Goal: Task Accomplishment & Management: Manage account settings

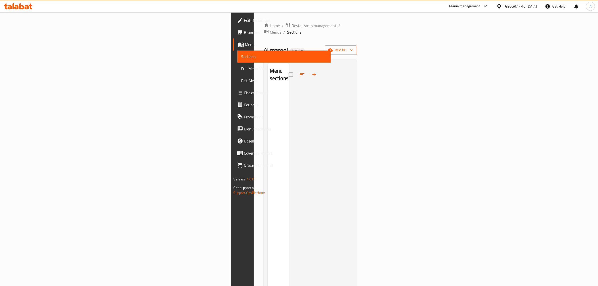
click at [353, 47] on span "import" at bounding box center [341, 50] width 24 height 6
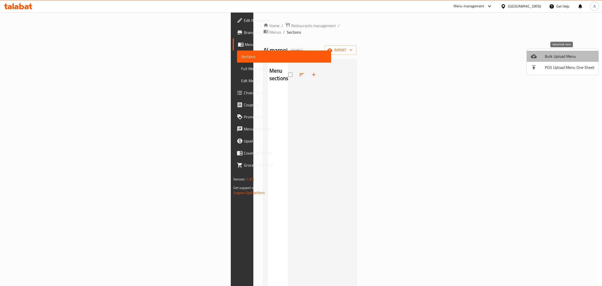
click at [558, 59] on span "Bulk Upload Menu" at bounding box center [570, 56] width 50 height 6
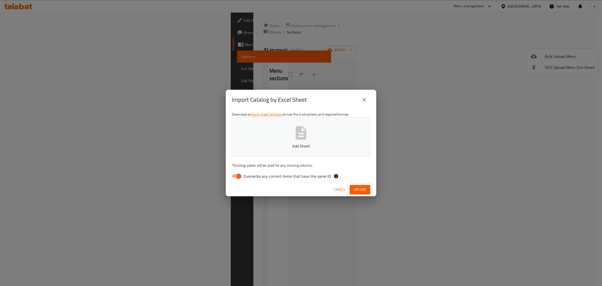
click at [254, 173] on span "Overwrite any current items that have the same ID." at bounding box center [288, 176] width 88 height 6
click at [253, 173] on input "Overwrite any current items that have the same ID." at bounding box center [239, 176] width 29 height 10
checkbox input "false"
click at [268, 142] on button "Add Sheet" at bounding box center [301, 137] width 139 height 40
click at [364, 187] on span "Upload" at bounding box center [360, 189] width 13 height 6
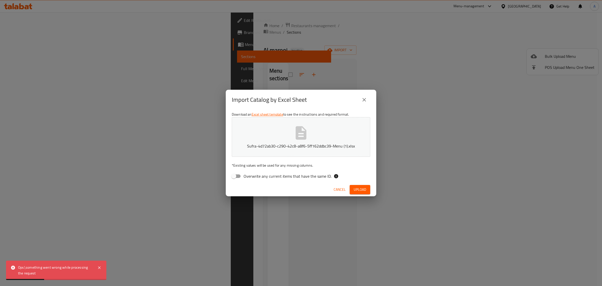
click at [412, 173] on div "Import Catalog by Excel Sheet Download an Excel sheet template to see the instr…" at bounding box center [301, 143] width 602 height 286
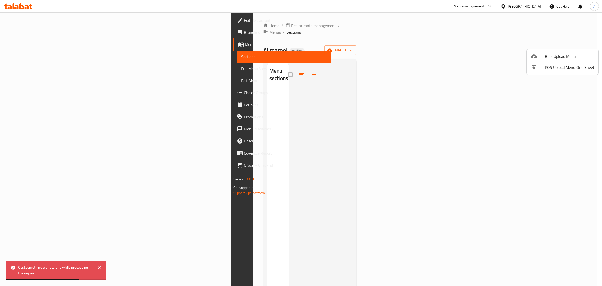
click at [386, 221] on div at bounding box center [301, 143] width 602 height 286
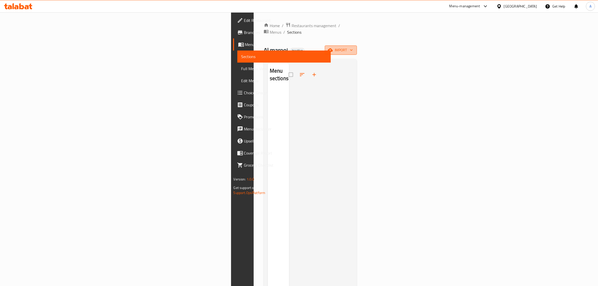
click at [354, 47] on icon "button" at bounding box center [351, 49] width 5 height 5
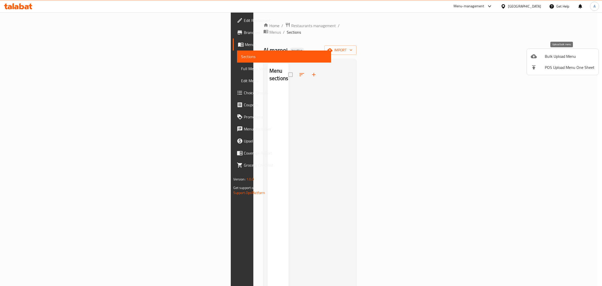
click at [548, 58] on span "Bulk Upload Menu" at bounding box center [570, 56] width 50 height 6
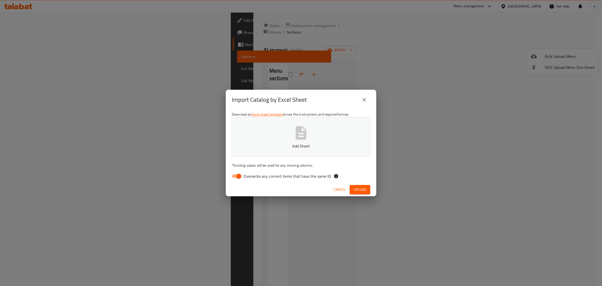
click at [254, 174] on span "Overwrite any current items that have the same ID." at bounding box center [288, 176] width 88 height 6
click at [253, 174] on input "Overwrite any current items that have the same ID." at bounding box center [239, 176] width 29 height 10
checkbox input "false"
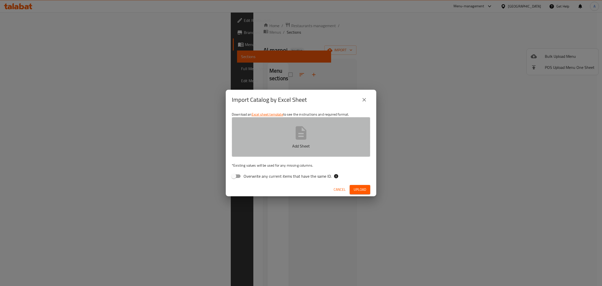
click at [272, 140] on button "Add Sheet" at bounding box center [301, 137] width 139 height 40
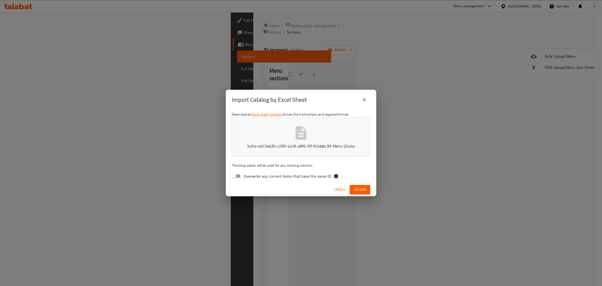
click at [360, 187] on span "Upload" at bounding box center [360, 189] width 13 height 6
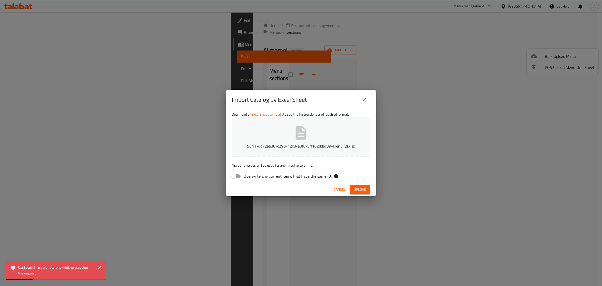
click at [338, 191] on span "Cancel" at bounding box center [340, 189] width 12 height 6
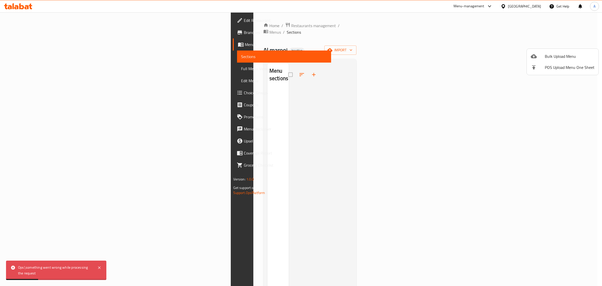
drag, startPoint x: 286, startPoint y: 189, endPoint x: 104, endPoint y: 71, distance: 216.6
click at [284, 188] on div at bounding box center [301, 143] width 602 height 286
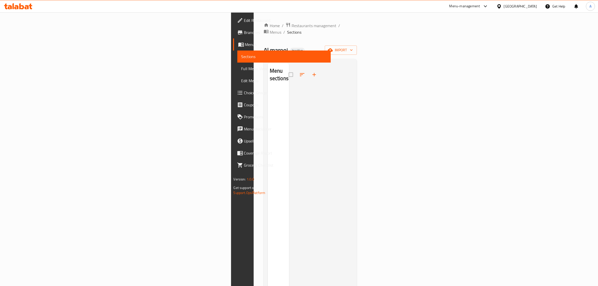
drag, startPoint x: 449, startPoint y: 92, endPoint x: 422, endPoint y: 101, distance: 28.1
click at [353, 92] on div at bounding box center [321, 206] width 64 height 286
click at [357, 48] on button "import" at bounding box center [341, 49] width 32 height 9
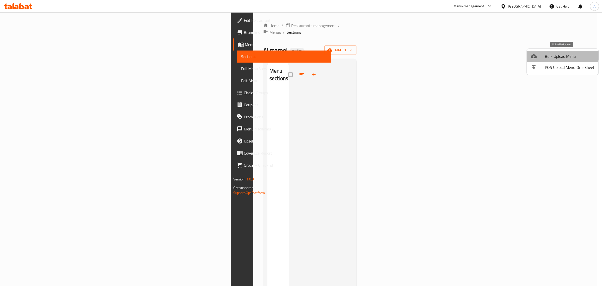
click at [546, 52] on li "Bulk Upload Menu" at bounding box center [563, 56] width 72 height 11
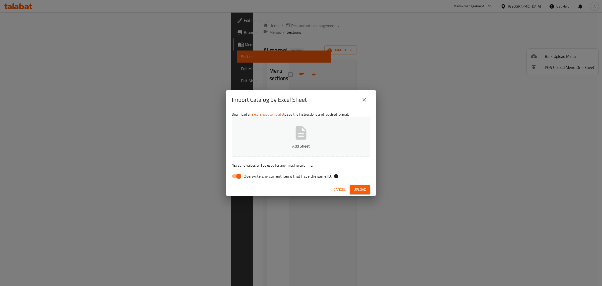
click at [255, 173] on span "Overwrite any current items that have the same ID." at bounding box center [288, 176] width 88 height 6
click at [253, 172] on input "Overwrite any current items that have the same ID." at bounding box center [239, 176] width 29 height 10
checkbox input "false"
click at [278, 140] on button "Add Sheet" at bounding box center [301, 137] width 139 height 40
click at [362, 190] on span "Upload" at bounding box center [360, 189] width 13 height 6
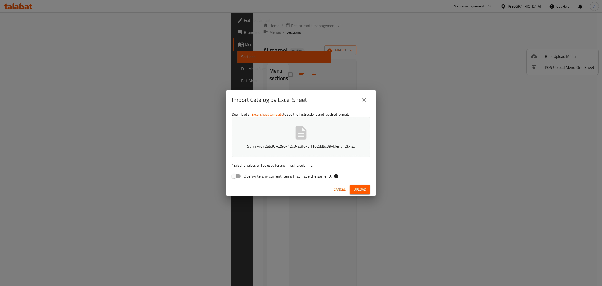
click at [361, 187] on span "Upload" at bounding box center [360, 189] width 13 height 6
click at [364, 97] on icon "close" at bounding box center [364, 100] width 6 height 6
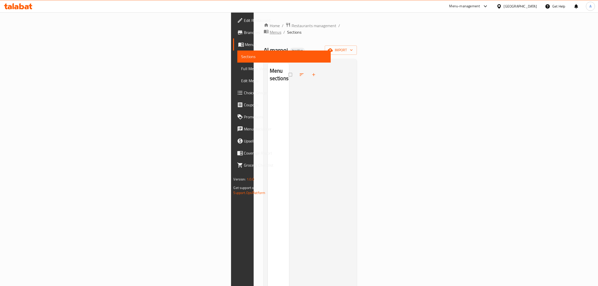
click at [270, 29] on span "Menus" at bounding box center [276, 32] width 12 height 6
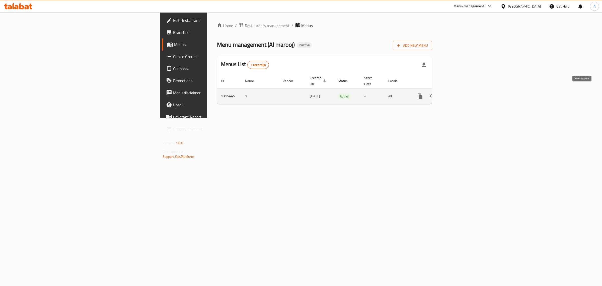
click at [460, 93] on icon "enhanced table" at bounding box center [457, 96] width 6 height 6
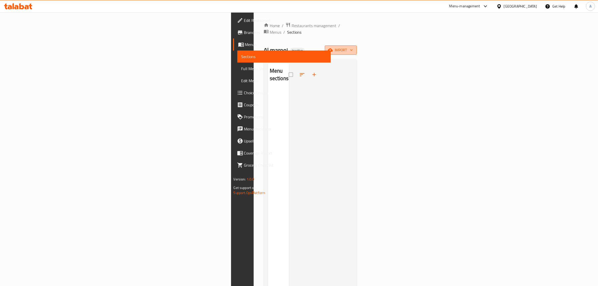
click at [353, 47] on span "import" at bounding box center [341, 50] width 24 height 6
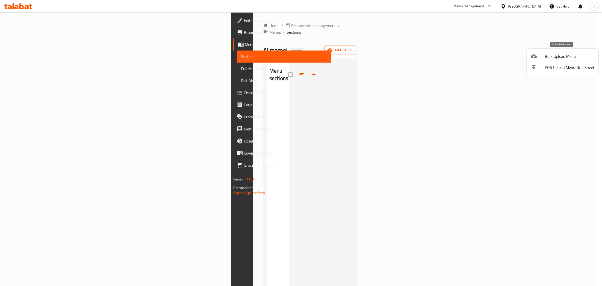
click at [555, 56] on span "Bulk Upload Menu" at bounding box center [570, 56] width 50 height 6
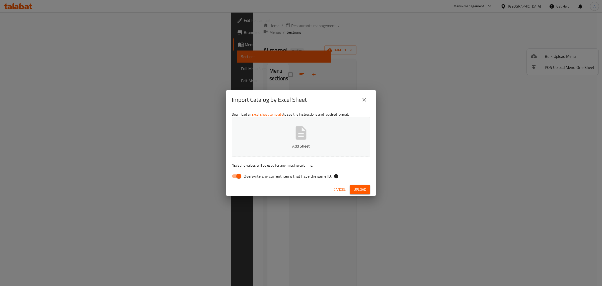
click at [256, 177] on span "Overwrite any current items that have the same ID." at bounding box center [288, 176] width 88 height 6
click at [253, 177] on input "Overwrite any current items that have the same ID." at bounding box center [239, 176] width 29 height 10
checkbox input "false"
click at [258, 138] on button "Add Sheet" at bounding box center [301, 137] width 139 height 40
click at [363, 185] on button "Upload" at bounding box center [360, 189] width 21 height 9
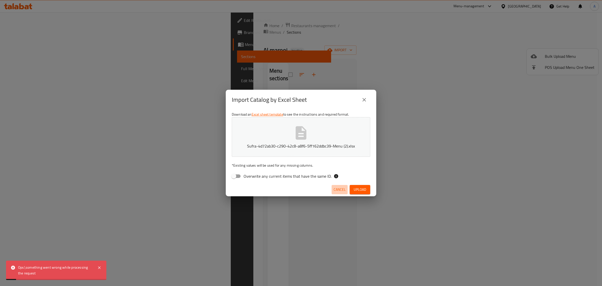
click at [339, 191] on span "Cancel" at bounding box center [340, 189] width 12 height 6
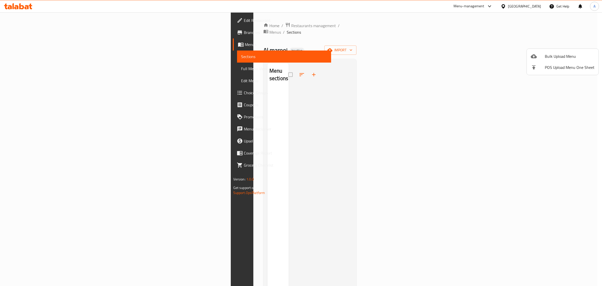
click at [361, 52] on div at bounding box center [301, 143] width 602 height 286
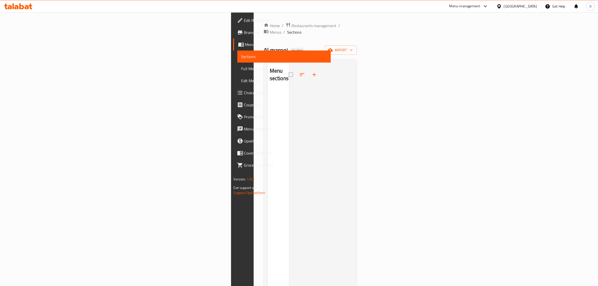
click at [357, 52] on div "Home / Restaurants management / Menus / Sections Al marooj Inactive import Menu…" at bounding box center [310, 187] width 93 height 330
click at [353, 47] on span "import" at bounding box center [341, 50] width 24 height 6
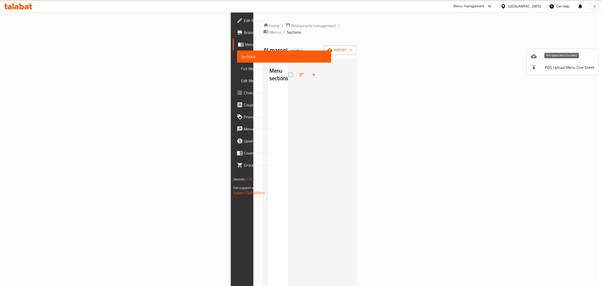
click at [545, 56] on span "Bulk Upload Menu" at bounding box center [570, 56] width 50 height 6
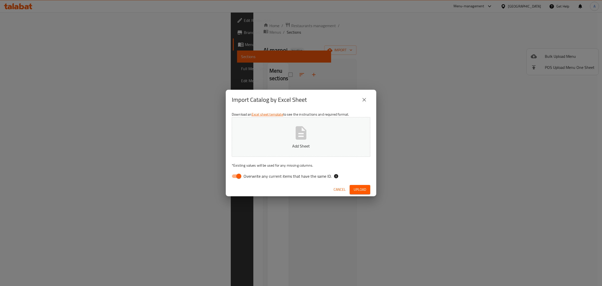
click at [277, 174] on span "Overwrite any current items that have the same ID." at bounding box center [288, 176] width 88 height 6
click at [253, 174] on input "Overwrite any current items that have the same ID." at bounding box center [239, 176] width 29 height 10
checkbox input "false"
click at [275, 149] on p "Add Sheet" at bounding box center [301, 146] width 123 height 6
click at [363, 189] on span "Upload" at bounding box center [360, 189] width 13 height 6
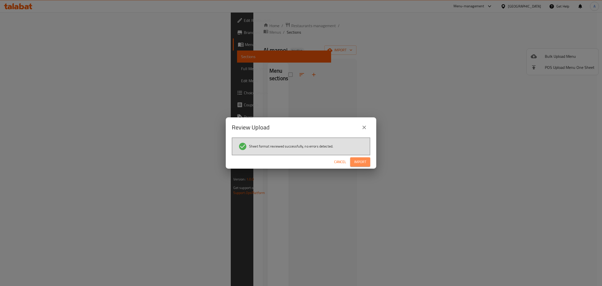
click at [357, 159] on span "Import" at bounding box center [360, 162] width 12 height 6
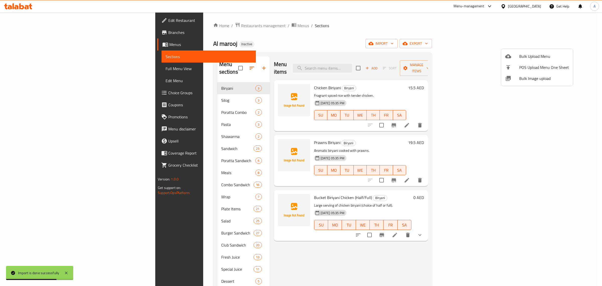
click at [162, 174] on div at bounding box center [301, 143] width 602 height 286
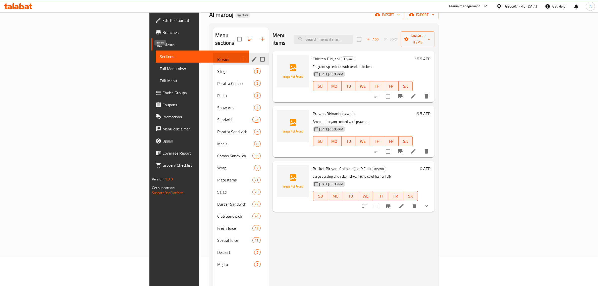
scroll to position [31, 0]
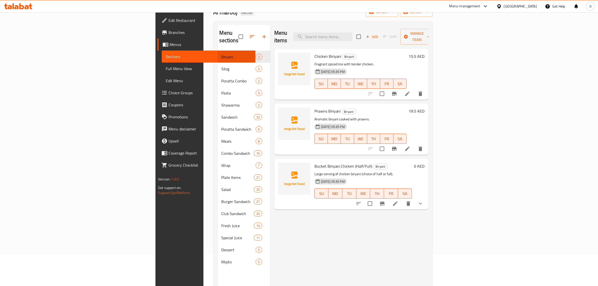
click at [291, 242] on div "Menu items Add Sort Manage items Chicken Biriyani Biryani Fragrant spiced rice …" at bounding box center [349, 168] width 158 height 286
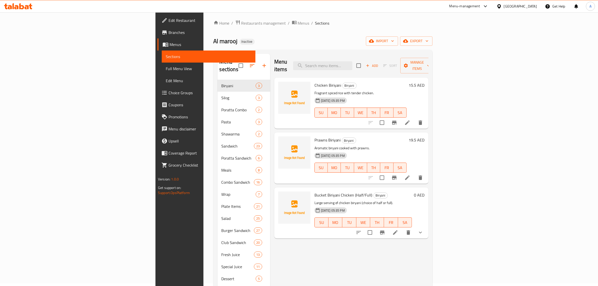
scroll to position [0, 0]
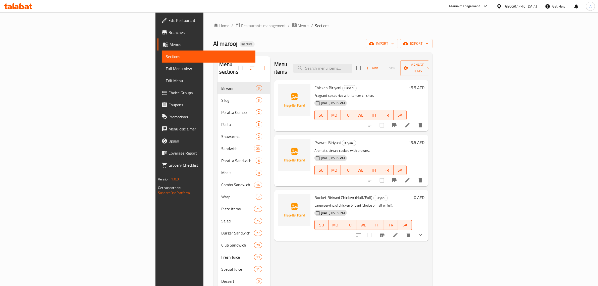
click at [252, 35] on div "Home / Restaurants management / Menus / Sections Al marooj Inactive import expo…" at bounding box center [322, 184] width 219 height 324
click at [352, 64] on input "search" at bounding box center [322, 68] width 59 height 9
paste input "Bucket Biriyani (Chicken Half/Full)"
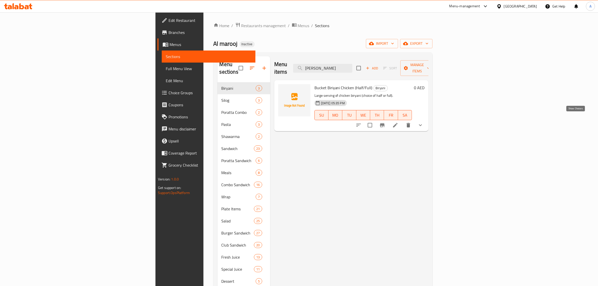
click at [423, 122] on icon "show more" at bounding box center [420, 125] width 6 height 6
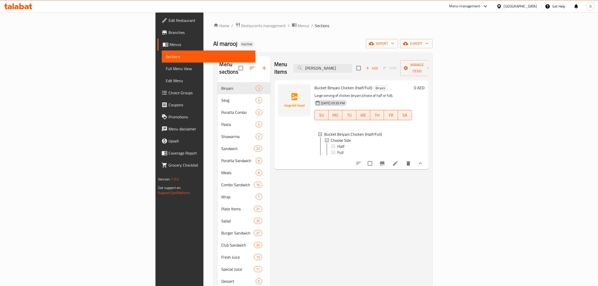
click at [376, 204] on div "Menu items Bucket Biriyani Add Sort Manage items Bucket Biriyani Chicken (Half/…" at bounding box center [349, 199] width 158 height 286
click at [352, 64] on input "Bucket Biriyani" at bounding box center [322, 68] width 59 height 9
paste input "Chicken/Meat Burger"
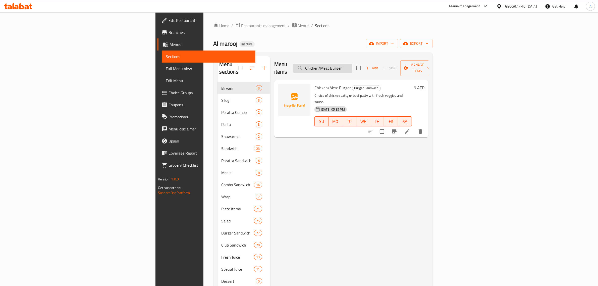
click at [352, 67] on input "Chicken/Meat Burger" at bounding box center [322, 68] width 59 height 9
paste input "Samoosa Plate"
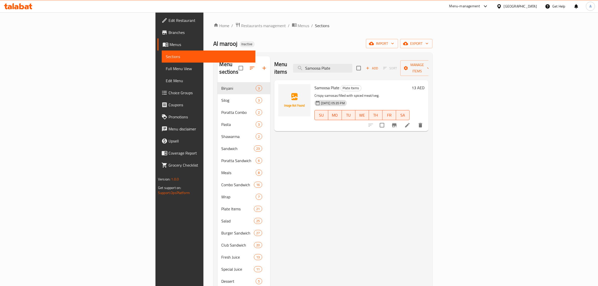
click at [280, 155] on div "Menu items Samoosa Plate Add Sort Manage items Samoosa Plate Plate Items Crispy…" at bounding box center [349, 199] width 158 height 286
click at [352, 64] on input "Samoosa Plate" at bounding box center [322, 68] width 59 height 9
paste input "Chicken Club"
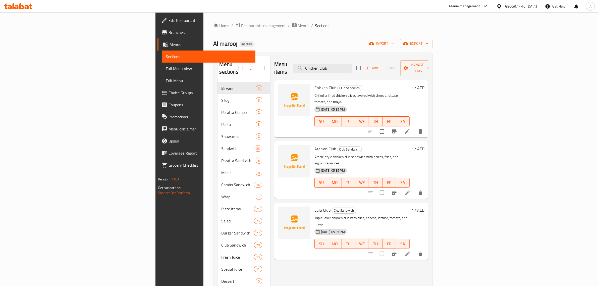
type input "Chicken Club"
click at [166, 69] on span "Full Menu View" at bounding box center [209, 69] width 86 height 6
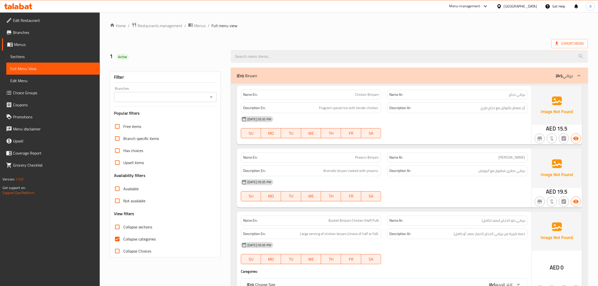
click at [126, 240] on span "Collapse categories" at bounding box center [139, 239] width 32 height 6
click at [123, 240] on input "Collapse categories" at bounding box center [117, 239] width 12 height 12
checkbox input "false"
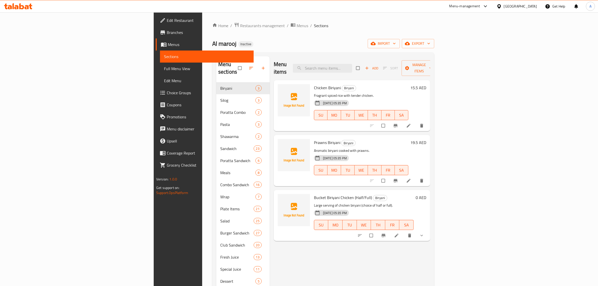
click at [167, 93] on span "Choice Groups" at bounding box center [208, 93] width 83 height 6
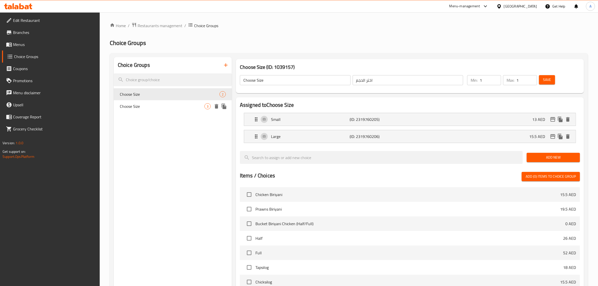
click at [170, 108] on span "Choose Size" at bounding box center [162, 106] width 85 height 6
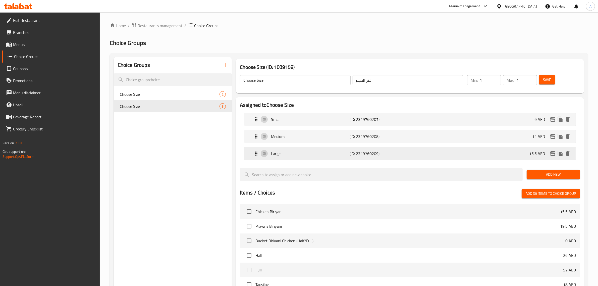
click at [286, 150] on div "Large (ID: 2319760209) 15.5 AED" at bounding box center [411, 153] width 316 height 13
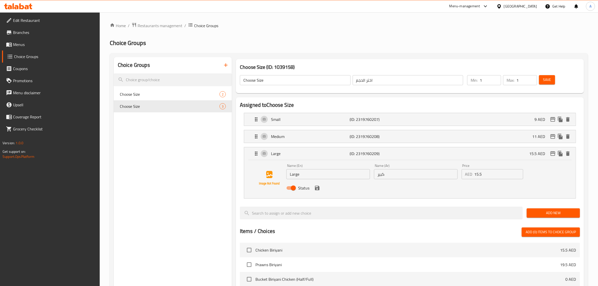
click at [289, 143] on li "Medium (ID: 2319760208) 11 AED Name (En) Medium Name (En) Name (Ar) وسط Name (A…" at bounding box center [410, 136] width 340 height 17
click at [289, 136] on p "Medium" at bounding box center [310, 136] width 79 height 6
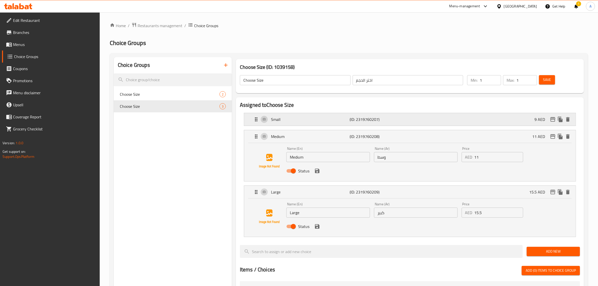
click at [289, 119] on p "Small" at bounding box center [310, 119] width 79 height 6
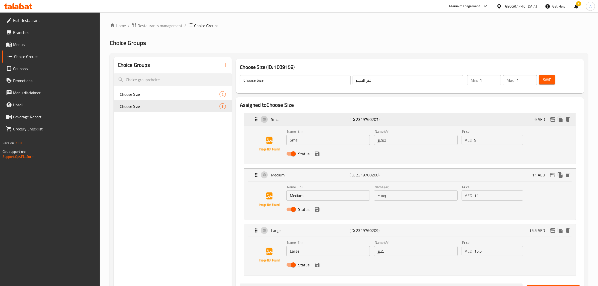
click at [429, 126] on div "Small (ID: 2319760207) 9 AED" at bounding box center [411, 119] width 316 height 13
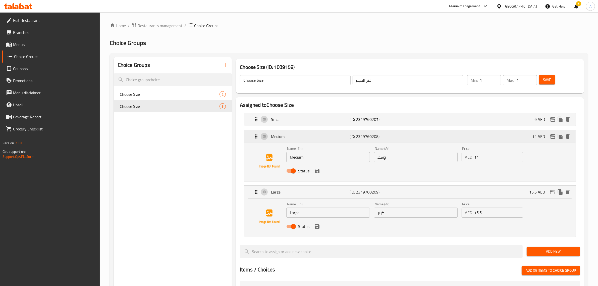
click at [399, 138] on p "(ID: 2319760208)" at bounding box center [376, 136] width 52 height 6
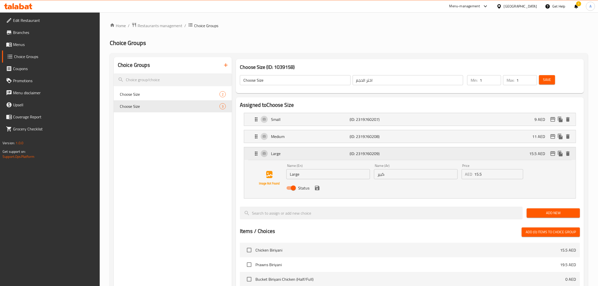
click at [403, 154] on div "Large (ID: 2319760209) 15.5 AED" at bounding box center [411, 153] width 316 height 13
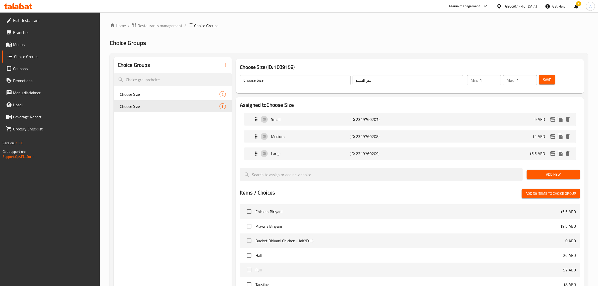
click at [175, 166] on div "Choice Groups Choose Size 2 Choose Size 3" at bounding box center [173, 236] width 118 height 358
click at [224, 68] on icon "button" at bounding box center [226, 65] width 6 height 6
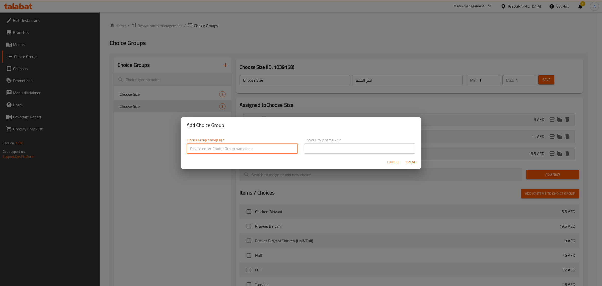
click at [258, 151] on input "text" at bounding box center [242, 148] width 111 height 10
type input "Your Choice Of:"
click at [318, 150] on input "text" at bounding box center [359, 148] width 111 height 10
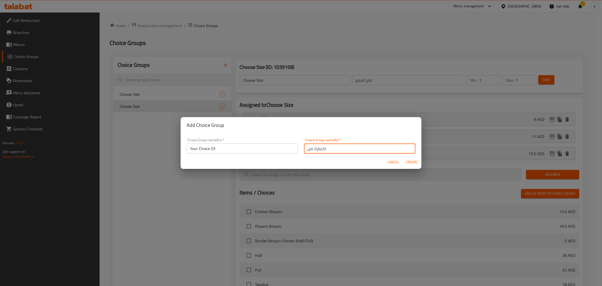
click at [374, 149] on input "اختيارك من:" at bounding box center [359, 148] width 111 height 10
click at [351, 148] on input "اختيارك من:" at bounding box center [359, 148] width 111 height 10
type input "اختيارك من:"
click at [349, 130] on div "Add Choice Group" at bounding box center [301, 125] width 241 height 16
click at [412, 161] on span "Create" at bounding box center [412, 162] width 12 height 6
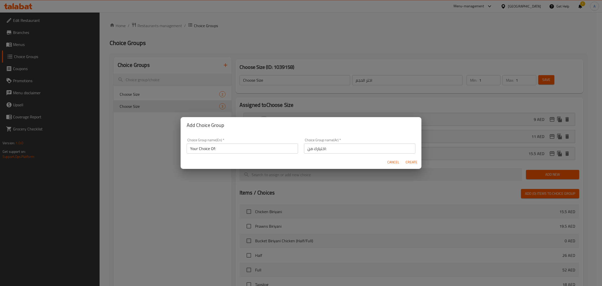
type input "Your Choice Of:"
type input "اختيارك من:"
type input "0"
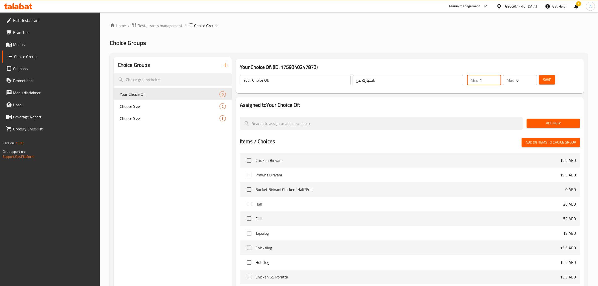
type input "1"
click at [494, 78] on input "1" at bounding box center [489, 80] width 21 height 10
type input "1"
click at [532, 78] on input "1" at bounding box center [526, 80] width 21 height 10
click at [547, 119] on button "Add New" at bounding box center [552, 122] width 53 height 9
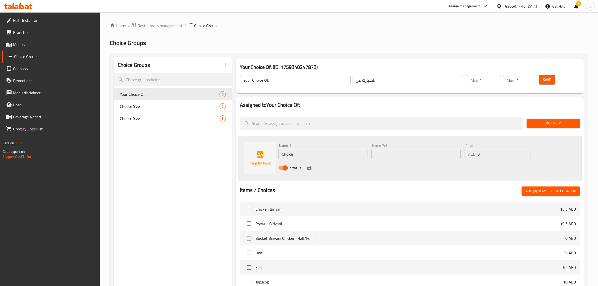
click at [322, 152] on input "Choice" at bounding box center [322, 154] width 89 height 10
type input "Chicken"
click at [411, 149] on input "text" at bounding box center [415, 154] width 89 height 10
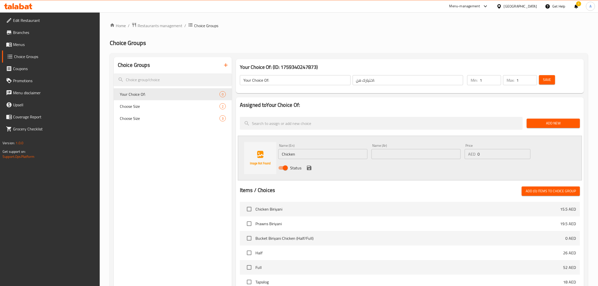
paste input "دجاج"
type input "دجاج"
drag, startPoint x: 307, startPoint y: 169, endPoint x: 326, endPoint y: 167, distance: 18.9
click at [307, 169] on icon "save" at bounding box center [309, 167] width 5 height 5
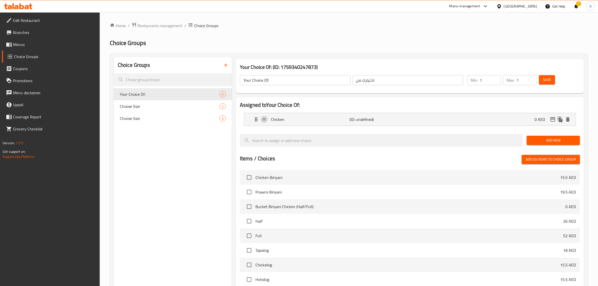
click at [558, 141] on span "Add New" at bounding box center [552, 140] width 45 height 6
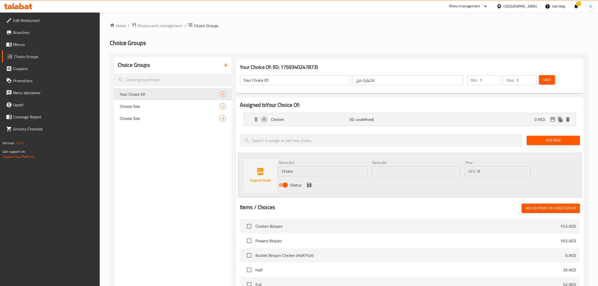
click at [334, 165] on div "Name (En) Choice Name (En)" at bounding box center [322, 168] width 89 height 15
click at [322, 170] on input "Choice" at bounding box center [322, 171] width 89 height 10
type input "Beef"
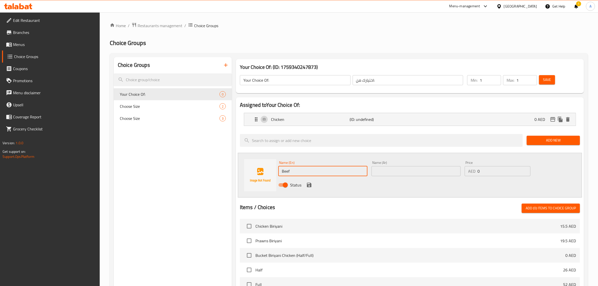
click at [399, 168] on input "text" at bounding box center [415, 171] width 89 height 10
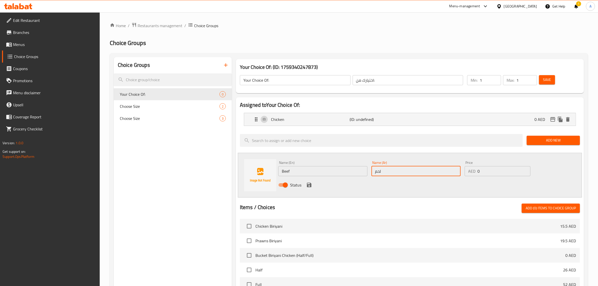
click at [415, 169] on input "لحم" at bounding box center [415, 171] width 89 height 10
type input "لحم بقري"
click at [387, 185] on div "Status" at bounding box center [415, 185] width 279 height 14
click at [309, 182] on icon "save" at bounding box center [309, 185] width 6 height 6
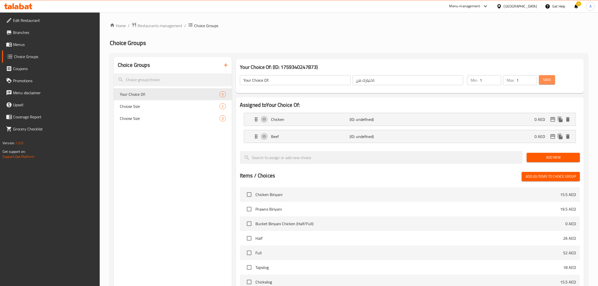
click at [541, 84] on button "Save" at bounding box center [547, 79] width 16 height 9
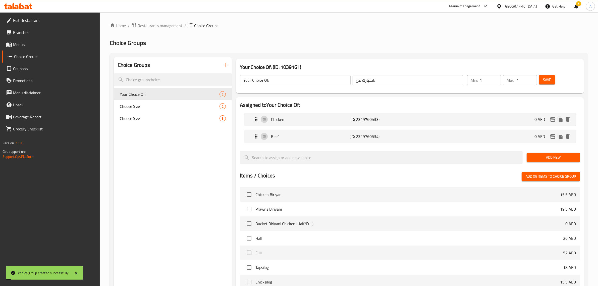
click at [152, 199] on div "Choice Groups Your Choice Of: 2 Choose Size 2 Choose Size 3" at bounding box center [173, 227] width 118 height 341
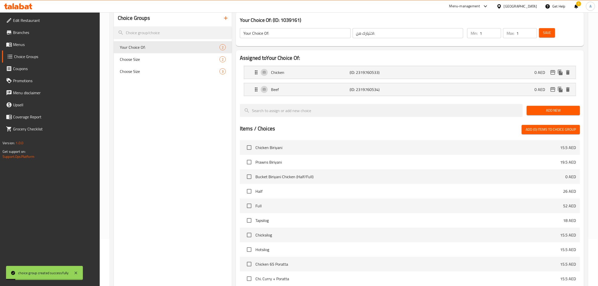
scroll to position [126, 0]
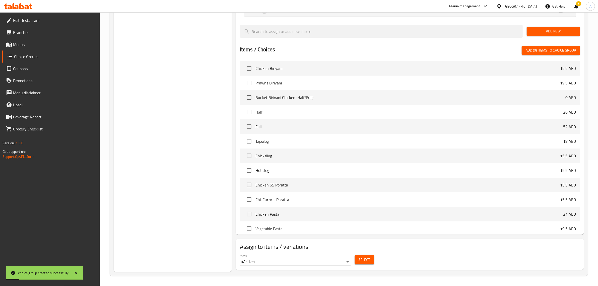
click at [362, 261] on span "Select" at bounding box center [364, 259] width 12 height 6
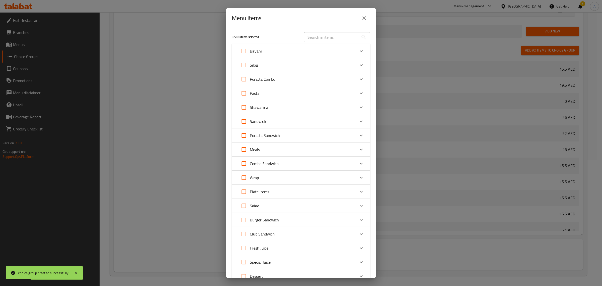
click at [323, 37] on input "text" at bounding box center [331, 37] width 55 height 10
paste input "Chicken/Meat Burger"
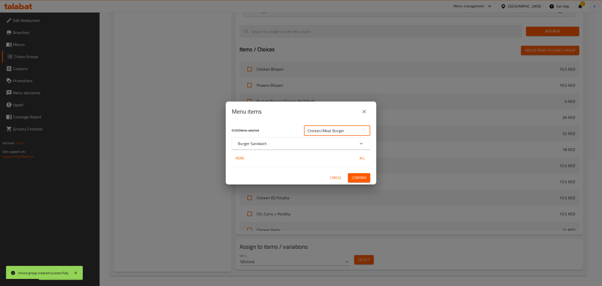
type input "Chicken/Meat Burger"
click at [261, 146] on p "Burger Sandwich" at bounding box center [252, 143] width 29 height 6
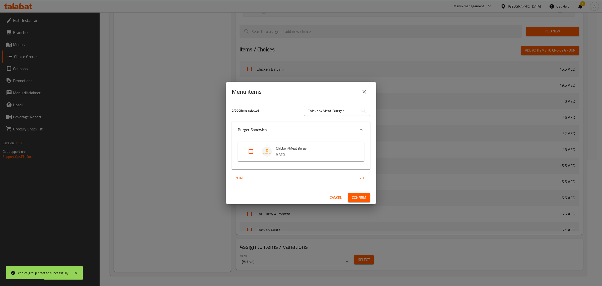
click at [246, 151] on input "Expand" at bounding box center [251, 151] width 12 height 12
checkbox input "true"
click at [366, 194] on span "Confirm" at bounding box center [359, 197] width 14 height 6
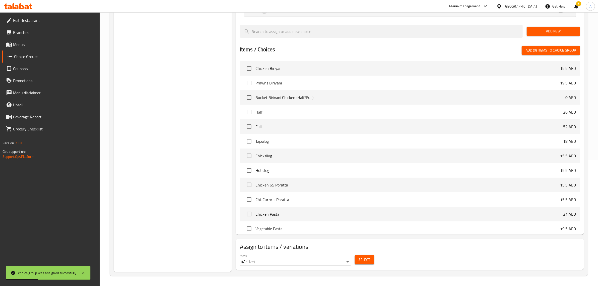
click at [192, 174] on div "Choice Groups Your Choice Of: 2 Choose Size 2 Choose Size 3" at bounding box center [173, 101] width 118 height 341
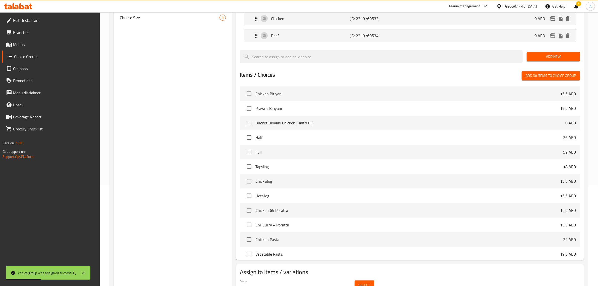
scroll to position [0, 0]
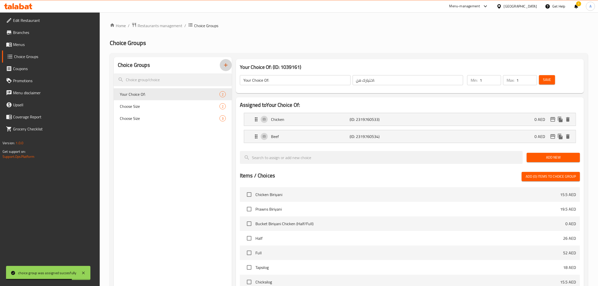
click at [224, 66] on icon "button" at bounding box center [226, 65] width 6 height 6
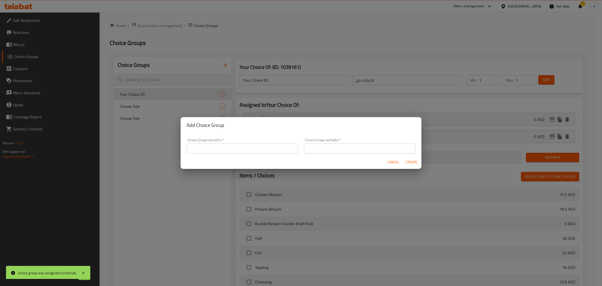
click at [235, 148] on input "text" at bounding box center [242, 148] width 111 height 10
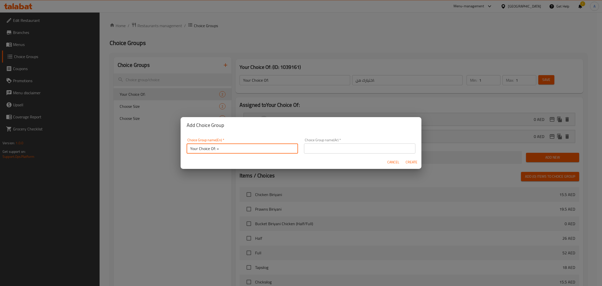
type input "Your Choice Of:"
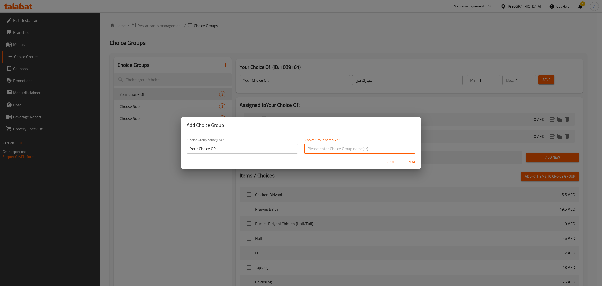
click at [319, 148] on input "text" at bounding box center [359, 148] width 111 height 10
type input "اختيارك من:"
click at [417, 164] on span "Create" at bounding box center [412, 162] width 12 height 6
type input "Your Choice Of:"
type input "اختيارك من:"
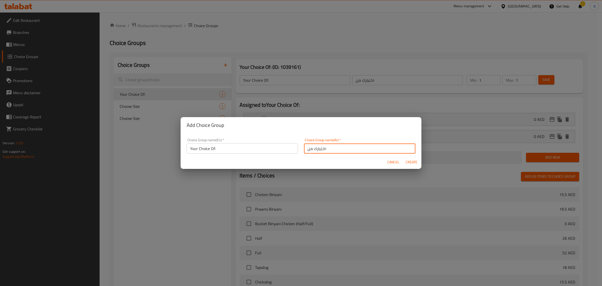
type input "0"
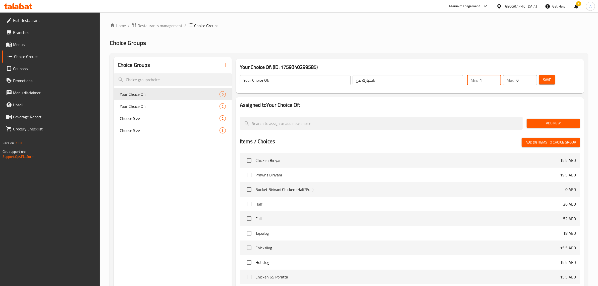
type input "1"
click at [494, 78] on input "1" at bounding box center [489, 80] width 21 height 10
type input "1"
click at [533, 79] on input "1" at bounding box center [526, 80] width 21 height 10
click at [539, 126] on span "Add New" at bounding box center [552, 123] width 45 height 6
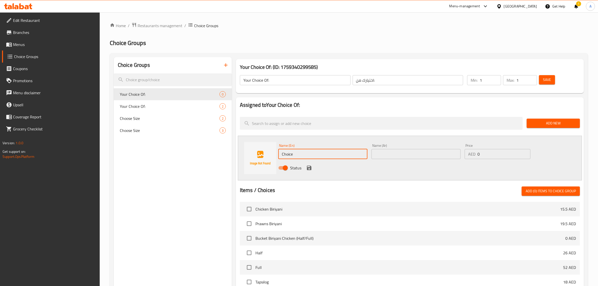
click at [304, 155] on input "Choice" at bounding box center [322, 154] width 89 height 10
type input "Meat"
click at [379, 153] on input "text" at bounding box center [415, 154] width 89 height 10
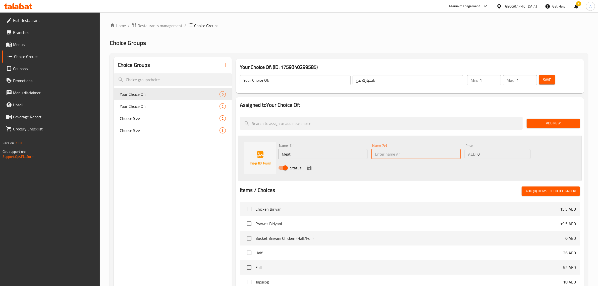
type input "لحم"
click at [308, 167] on icon "save" at bounding box center [309, 167] width 5 height 5
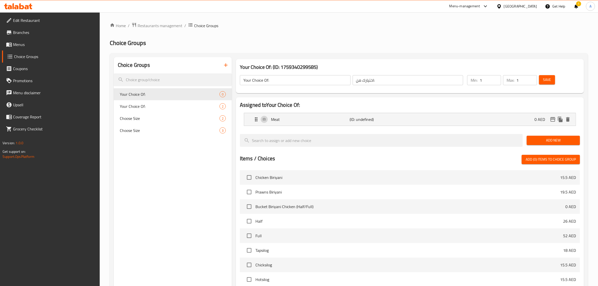
click at [534, 143] on span "Add New" at bounding box center [552, 140] width 45 height 6
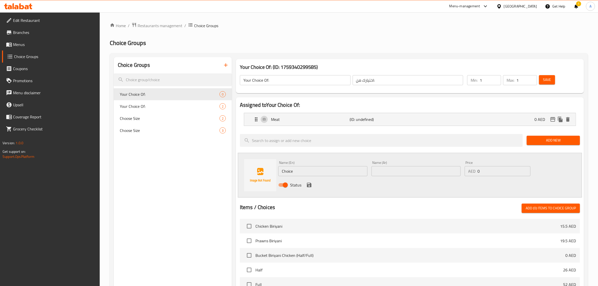
click at [325, 172] on input "Choice" at bounding box center [322, 171] width 89 height 10
type input "Vegetable"
drag, startPoint x: 395, startPoint y: 165, endPoint x: 395, endPoint y: 174, distance: 8.8
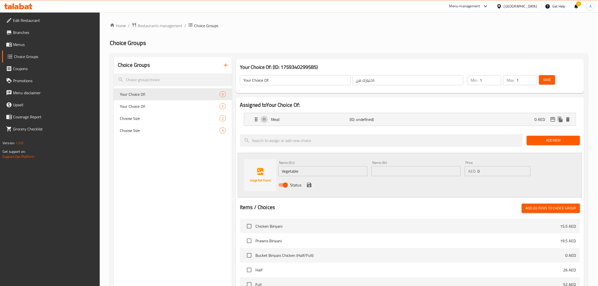
click at [395, 165] on div "Name (Ar) Name (Ar)" at bounding box center [415, 168] width 89 height 15
click at [395, 174] on input "text" at bounding box center [415, 171] width 89 height 10
paste input "خضروات"
type input "خضروات"
click at [308, 185] on icon "save" at bounding box center [309, 185] width 6 height 6
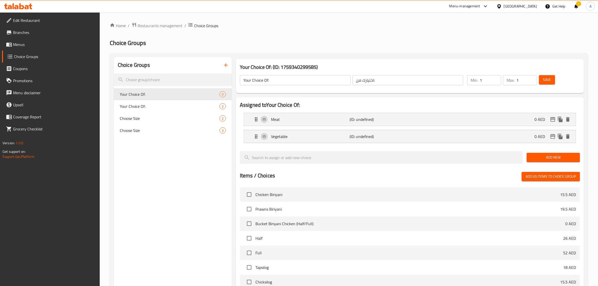
click at [546, 81] on span "Save" at bounding box center [547, 80] width 8 height 6
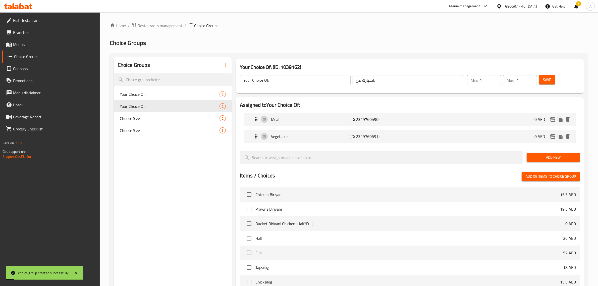
drag, startPoint x: 163, startPoint y: 211, endPoint x: 177, endPoint y: 200, distance: 17.7
click at [163, 211] on div "Choice Groups Your Choice Of: 2 Your Choice Of: 2 Choose Size 2 Choose Size 3" at bounding box center [173, 227] width 118 height 341
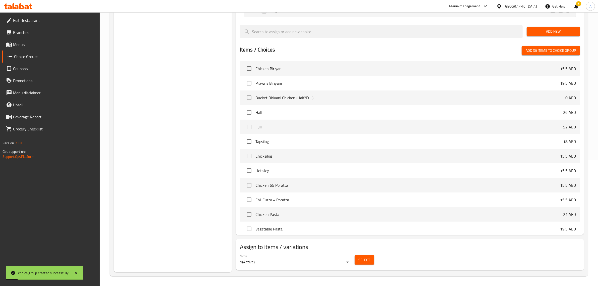
scroll to position [126, 0]
click at [358, 256] on button "Select" at bounding box center [364, 259] width 20 height 9
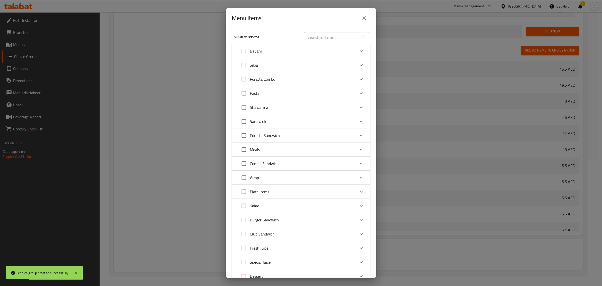
click at [317, 37] on input "text" at bounding box center [331, 37] width 55 height 10
paste input "Samoosa Plate"
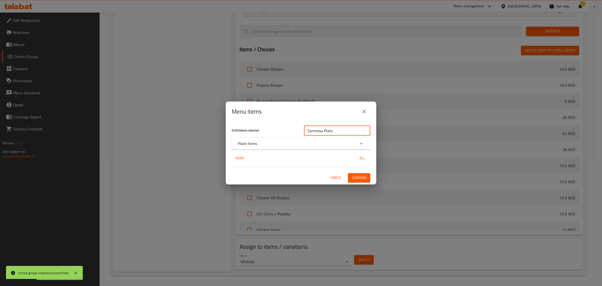
type input "Samoosa Plate"
click at [264, 146] on div "Plate Items" at bounding box center [301, 143] width 139 height 12
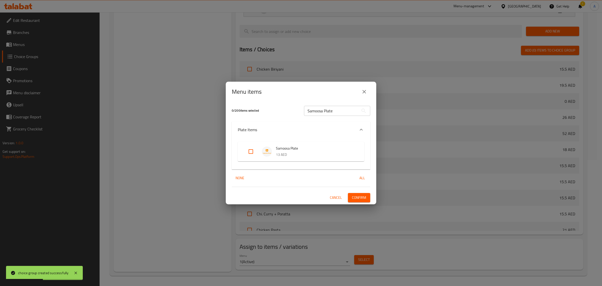
click at [253, 152] on input "Expand" at bounding box center [251, 151] width 12 height 12
checkbox input "true"
click at [356, 197] on span "Confirm" at bounding box center [359, 197] width 14 height 6
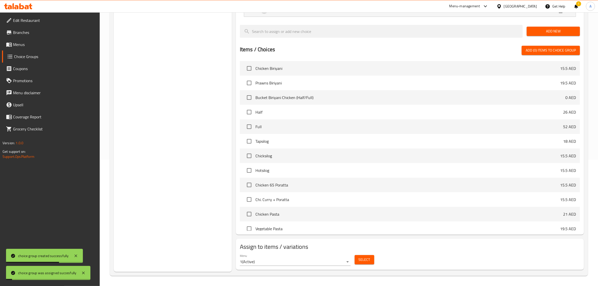
click at [189, 112] on div "Choice Groups Your Choice Of: 2 Your Choice Of: 2 Choose Size 2 Choose Size 3" at bounding box center [173, 101] width 118 height 341
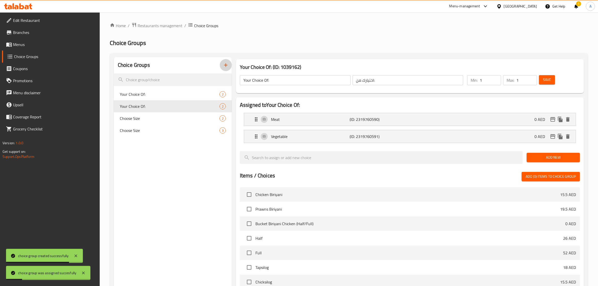
click at [227, 69] on button "button" at bounding box center [226, 65] width 12 height 12
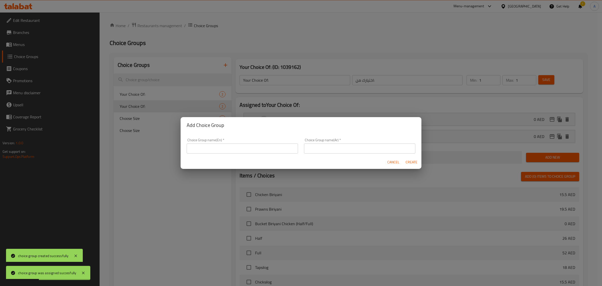
click at [258, 156] on div "Cancel Create" at bounding box center [301, 161] width 241 height 13
click at [251, 151] on input "text" at bounding box center [242, 148] width 111 height 10
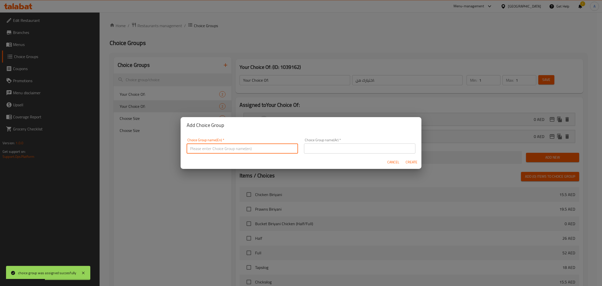
type input "Your Choice Of:"
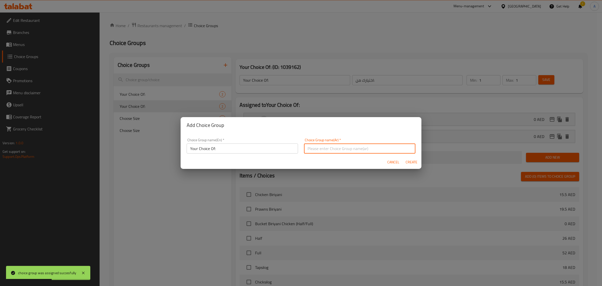
click at [328, 150] on input "text" at bounding box center [359, 148] width 111 height 10
type input "اختيارك من:"
click at [413, 161] on span "Create" at bounding box center [412, 162] width 12 height 6
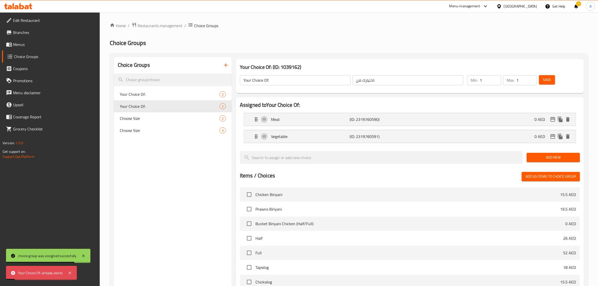
click at [224, 66] on icon "button" at bounding box center [226, 65] width 6 height 6
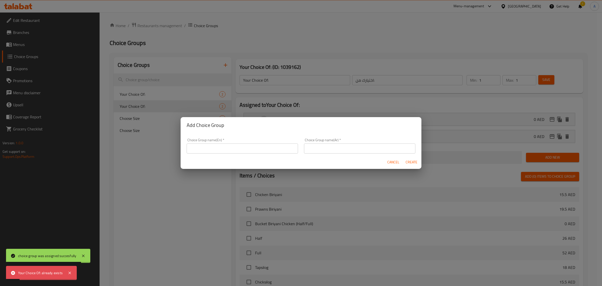
drag, startPoint x: 243, startPoint y: 144, endPoint x: 254, endPoint y: 154, distance: 14.4
click at [243, 144] on input "text" at bounding box center [242, 148] width 111 height 10
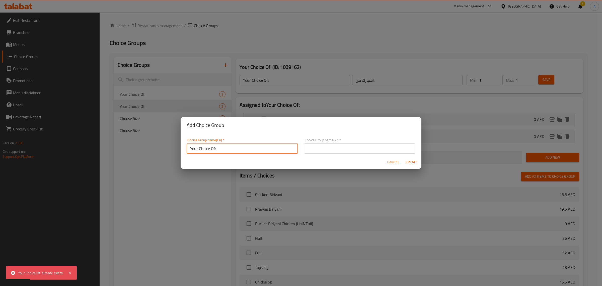
type input "Your Choice Of:"
drag, startPoint x: 322, startPoint y: 149, endPoint x: 328, endPoint y: 153, distance: 6.9
click at [322, 149] on input "text" at bounding box center [359, 148] width 111 height 10
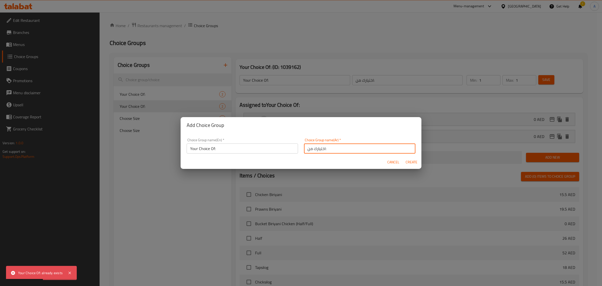
type input "اختيارك من:"
click at [407, 161] on span "Create" at bounding box center [412, 162] width 12 height 6
type input "Your Choice Of:"
type input "اختيارك من:"
type input "0"
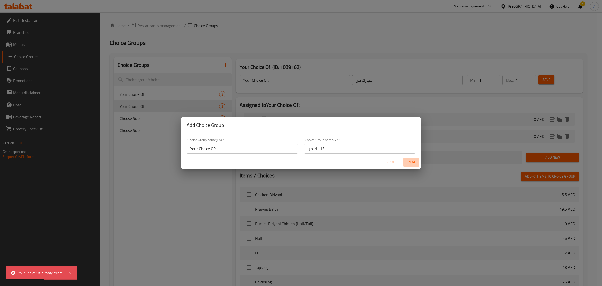
type input "0"
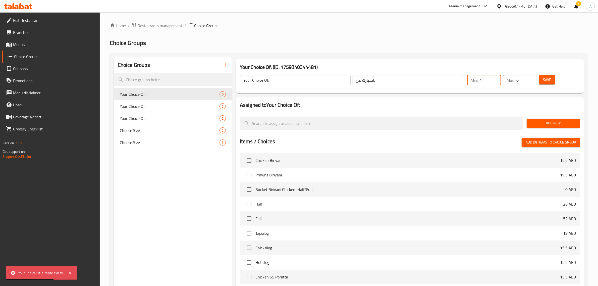
type input "1"
click at [495, 78] on input "1" at bounding box center [489, 80] width 21 height 10
type input "1"
click at [531, 78] on input "1" at bounding box center [526, 80] width 21 height 10
click at [541, 119] on button "Add New" at bounding box center [552, 122] width 53 height 9
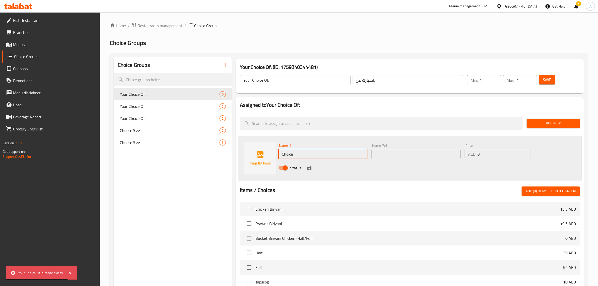
click at [315, 153] on input "Choice" at bounding box center [322, 154] width 89 height 10
type input "h"
click at [311, 151] on input "grilled" at bounding box center [322, 154] width 89 height 10
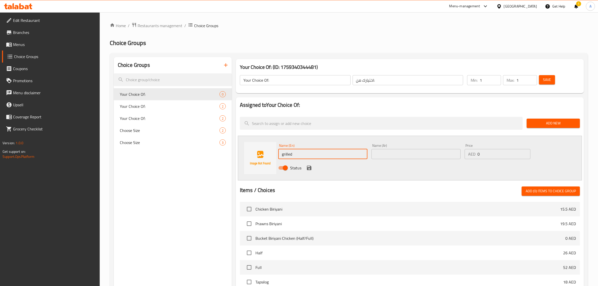
type input "grilled"
drag, startPoint x: 411, startPoint y: 154, endPoint x: 396, endPoint y: 154, distance: 14.6
click at [411, 154] on input "text" at bounding box center [415, 154] width 89 height 10
paste input "مشوي"
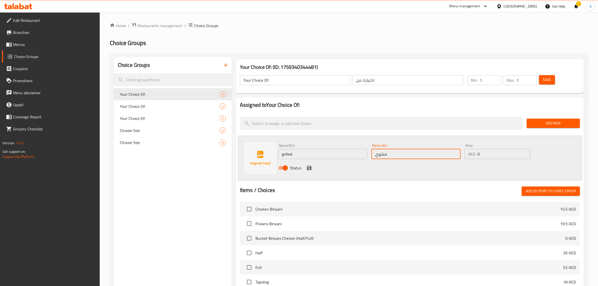
type input "مشوي"
click at [305, 169] on div "Status" at bounding box center [415, 168] width 279 height 14
click at [308, 169] on icon "save" at bounding box center [309, 167] width 5 height 5
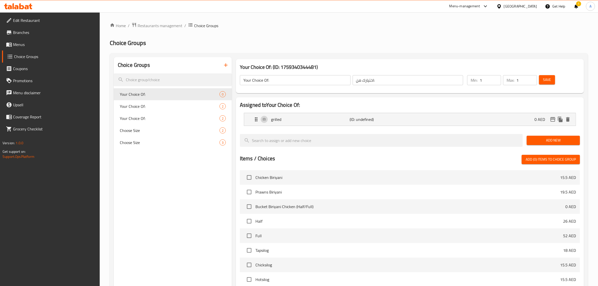
click at [539, 136] on button "Add New" at bounding box center [552, 140] width 53 height 9
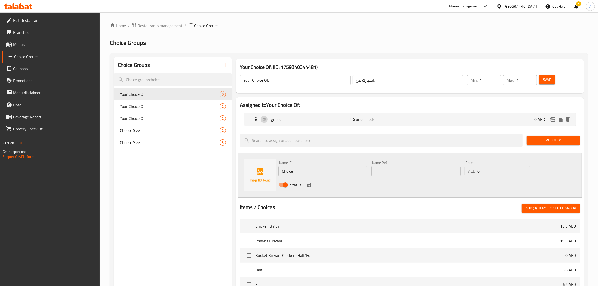
click at [331, 170] on input "Choice" at bounding box center [322, 171] width 89 height 10
click at [331, 170] on input "f" at bounding box center [322, 171] width 89 height 10
click at [323, 176] on div "Name (En) Fried Name (En)" at bounding box center [322, 168] width 93 height 19
click at [322, 171] on input "Fried" at bounding box center [322, 171] width 89 height 10
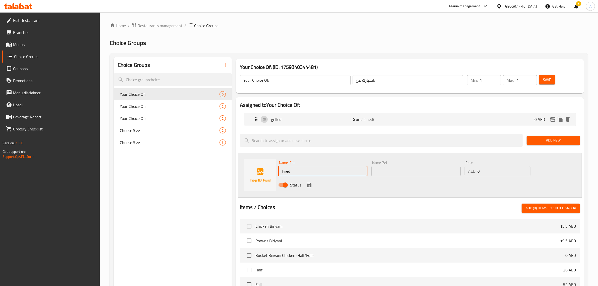
type input "Fried"
click at [396, 167] on input "text" at bounding box center [415, 171] width 89 height 10
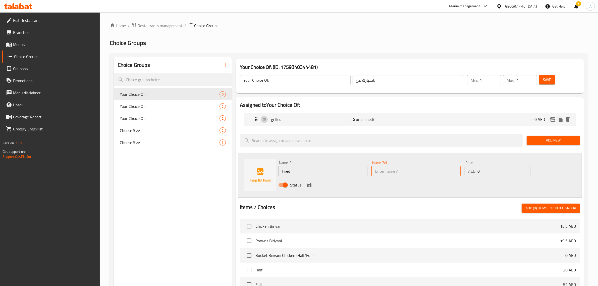
paste input "مقلي"
type input "مقلي"
click at [308, 185] on icon "save" at bounding box center [309, 185] width 6 height 6
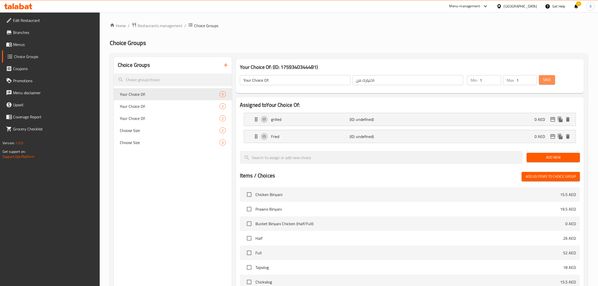
click at [549, 82] on span "Save" at bounding box center [547, 80] width 8 height 6
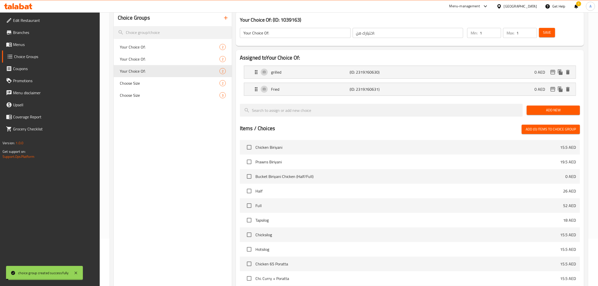
scroll to position [126, 0]
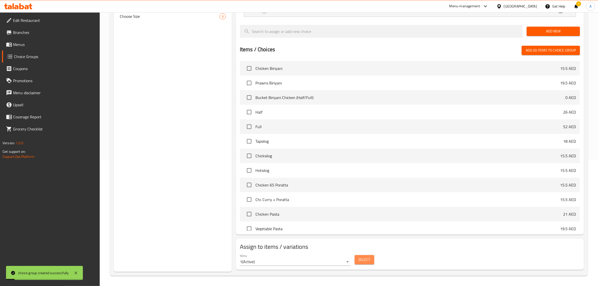
click at [364, 259] on span "Select" at bounding box center [364, 259] width 12 height 6
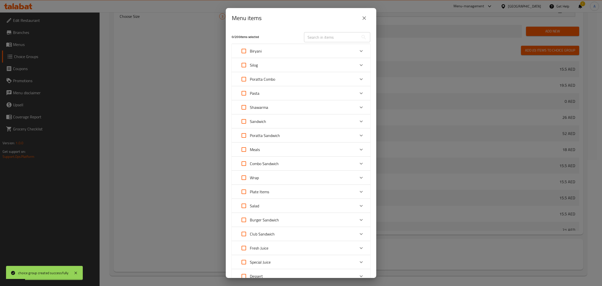
click at [308, 19] on div "Menu items" at bounding box center [301, 18] width 139 height 12
click at [317, 39] on input "text" at bounding box center [331, 37] width 55 height 10
paste input "Chicken Club"
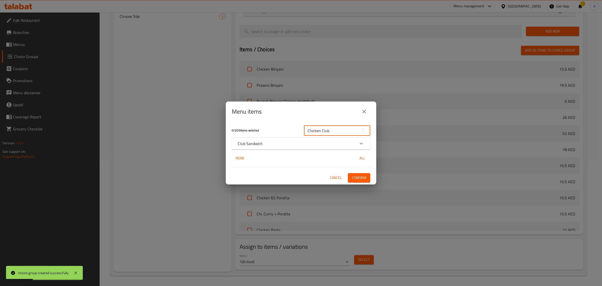
type input "Chicken Club"
click at [258, 146] on p "Club Sandwich" at bounding box center [250, 143] width 25 height 6
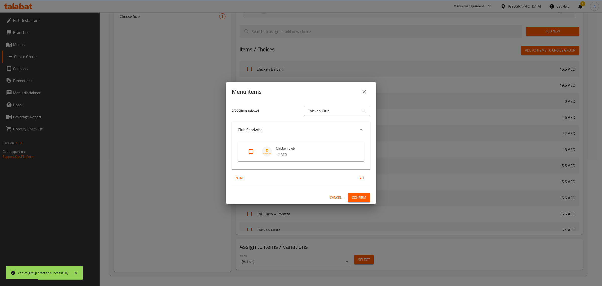
click at [251, 152] on input "Expand" at bounding box center [251, 151] width 12 height 12
checkbox input "true"
click at [364, 199] on span "Confirm" at bounding box center [359, 197] width 14 height 6
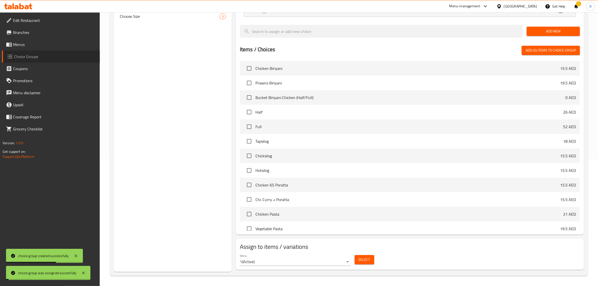
click at [40, 58] on span "Choice Groups" at bounding box center [55, 56] width 82 height 6
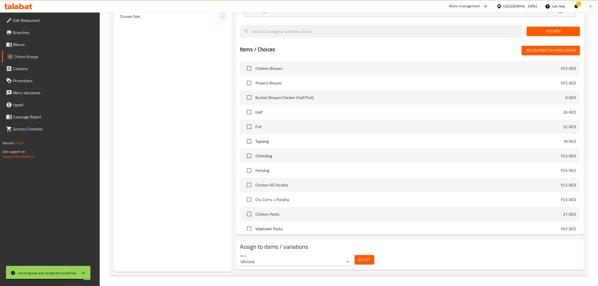
scroll to position [650, 0]
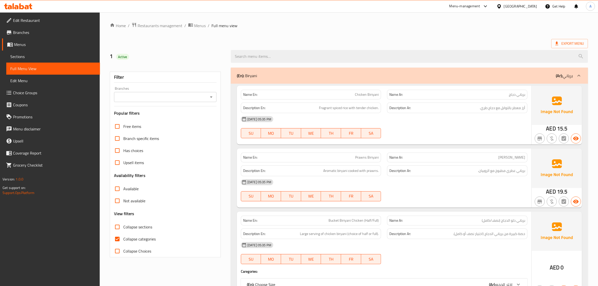
click at [134, 241] on span "Collapse categories" at bounding box center [139, 239] width 32 height 6
click at [123, 241] on input "Collapse categories" at bounding box center [117, 239] width 12 height 12
checkbox input "false"
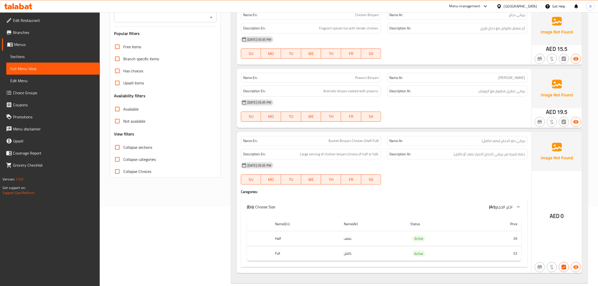
scroll to position [63, 0]
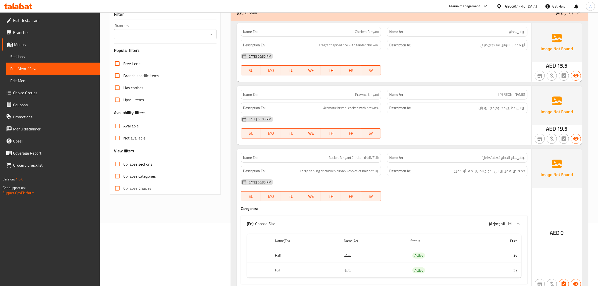
click at [125, 166] on span "Collapse sections" at bounding box center [137, 164] width 29 height 6
click at [123, 166] on input "Collapse sections" at bounding box center [117, 164] width 12 height 12
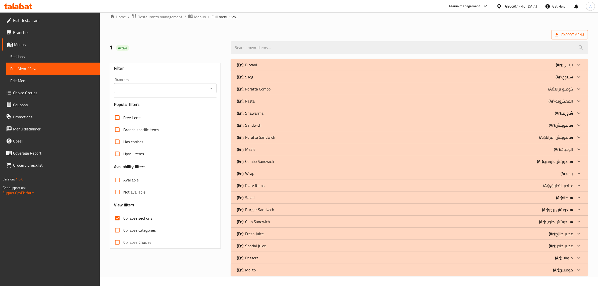
scroll to position [9, 0]
click at [134, 221] on span "Collapse sections" at bounding box center [137, 218] width 29 height 6
click at [123, 221] on input "Collapse sections" at bounding box center [117, 218] width 12 height 12
checkbox input "false"
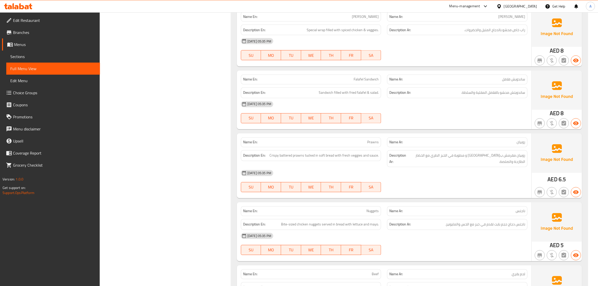
scroll to position [2515, 0]
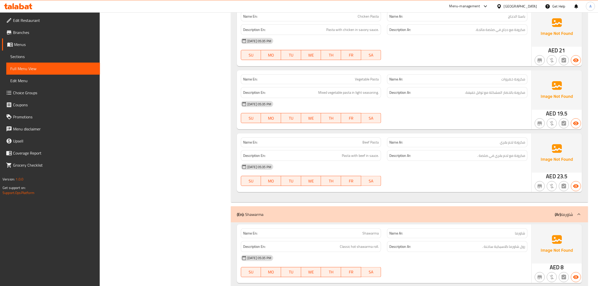
scroll to position [1244, 0]
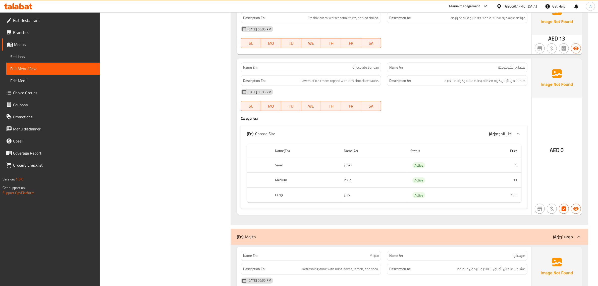
scroll to position [15644, 0]
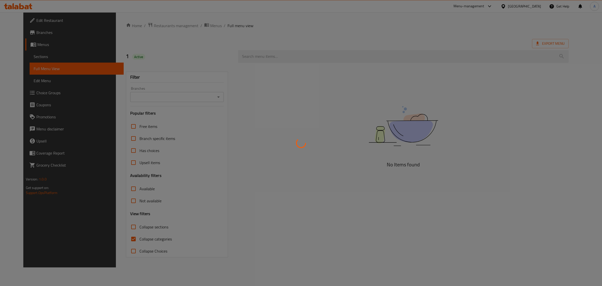
click at [124, 239] on div at bounding box center [301, 143] width 602 height 286
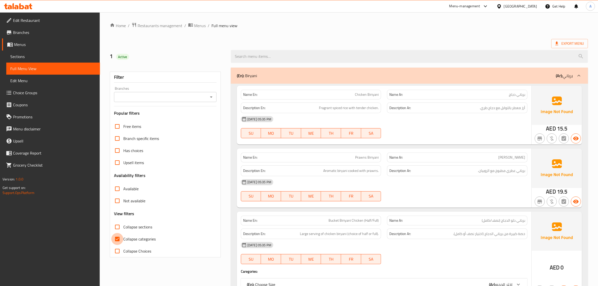
click at [121, 239] on input "Collapse categories" at bounding box center [117, 239] width 12 height 12
checkbox input "false"
click at [285, 24] on ol "Home / Restaurants management / Menus / Full menu view" at bounding box center [349, 25] width 478 height 7
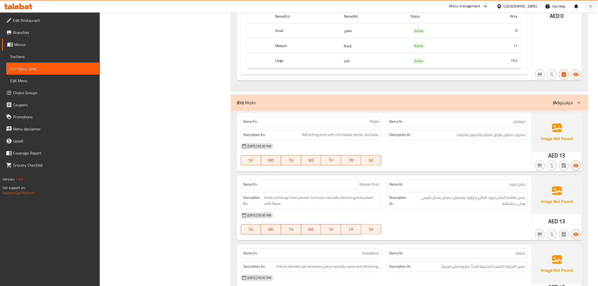
scroll to position [15468, 0]
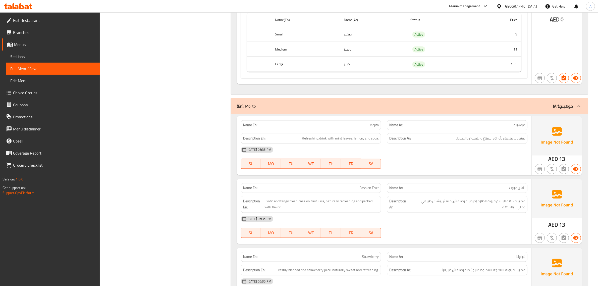
click at [34, 24] on link "Edit Restaurant" at bounding box center [51, 20] width 98 height 12
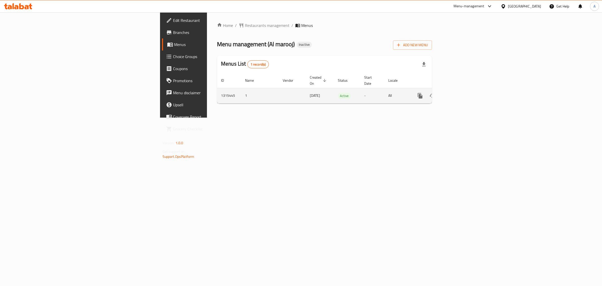
click at [459, 93] on icon "enhanced table" at bounding box center [456, 95] width 5 height 5
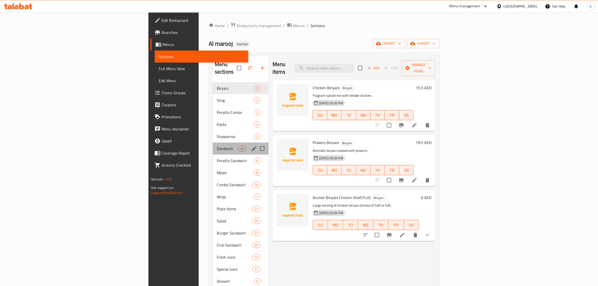
click at [213, 144] on div "Sandwich 23" at bounding box center [241, 148] width 56 height 12
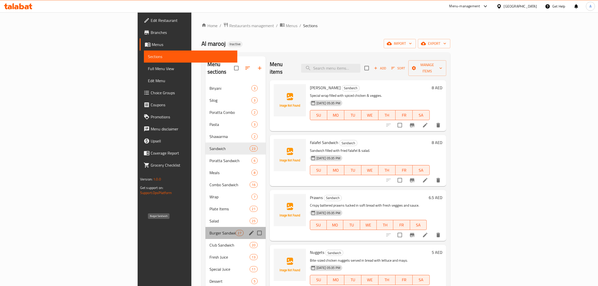
click at [209, 230] on span "Burger Sandwich" at bounding box center [222, 233] width 26 height 6
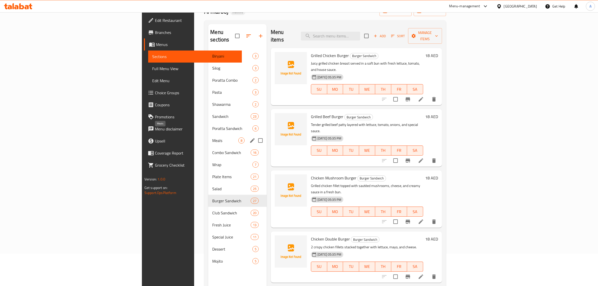
scroll to position [31, 0]
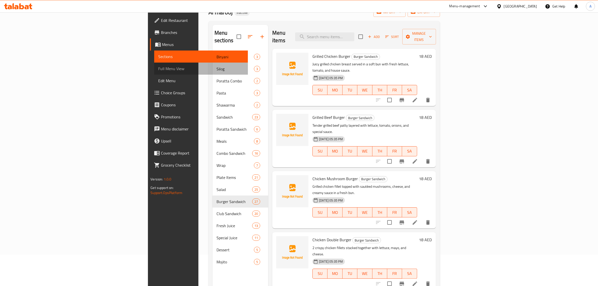
click at [158, 66] on span "Full Menu View" at bounding box center [201, 69] width 86 height 6
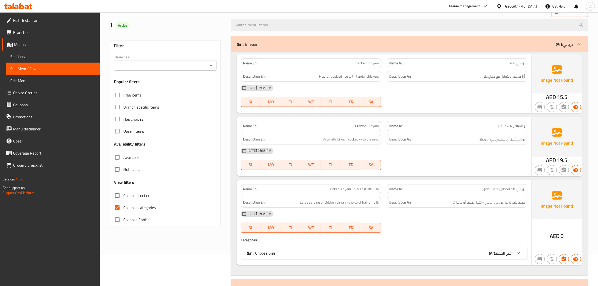
click at [126, 206] on span "Collapse categories" at bounding box center [139, 207] width 32 height 6
click at [123, 206] on input "Collapse categories" at bounding box center [117, 207] width 12 height 12
checkbox input "false"
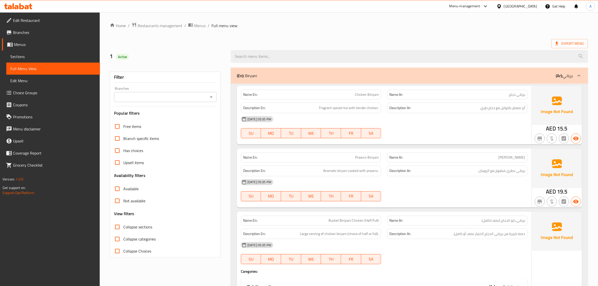
click at [420, 125] on div "[DATE] 05:35 PM" at bounding box center [384, 119] width 292 height 12
